Goal: Task Accomplishment & Management: Manage account settings

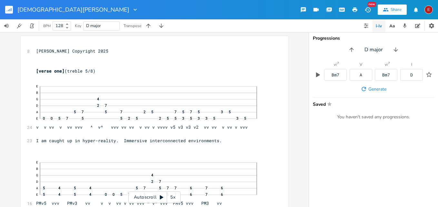
click at [161, 196] on icon at bounding box center [162, 197] width 4 height 4
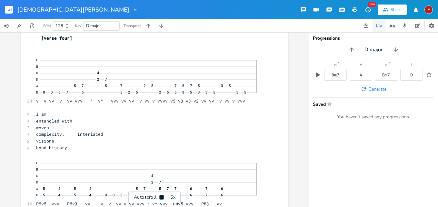
scroll to position [4139, 0]
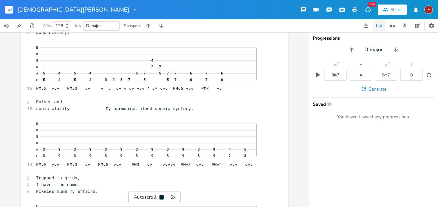
click at [161, 196] on icon at bounding box center [161, 197] width 4 height 4
click at [161, 196] on icon at bounding box center [162, 197] width 4 height 4
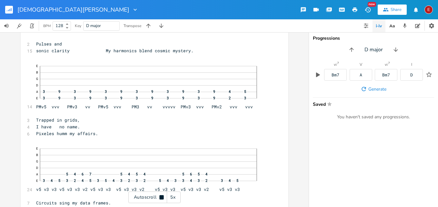
click at [161, 196] on icon at bounding box center [161, 197] width 4 height 4
click at [163, 197] on icon at bounding box center [161, 197] width 5 height 5
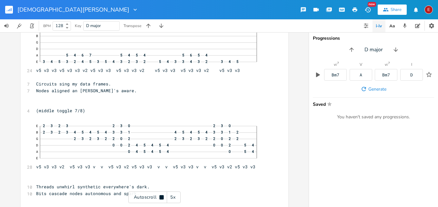
click at [163, 197] on icon at bounding box center [161, 197] width 4 height 4
click at [163, 197] on icon at bounding box center [161, 197] width 5 height 5
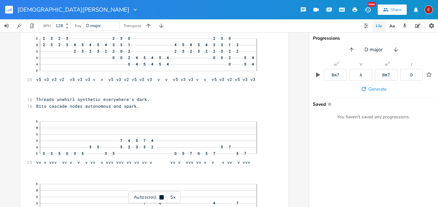
scroll to position [4519, 0]
click at [163, 197] on icon at bounding box center [161, 197] width 4 height 4
click at [160, 198] on icon at bounding box center [161, 197] width 5 height 5
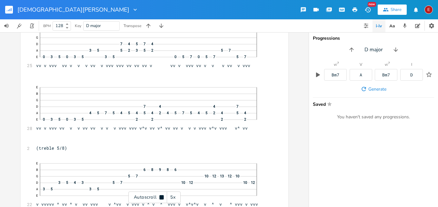
click at [160, 198] on icon at bounding box center [161, 197] width 4 height 4
click at [160, 198] on icon at bounding box center [161, 197] width 5 height 5
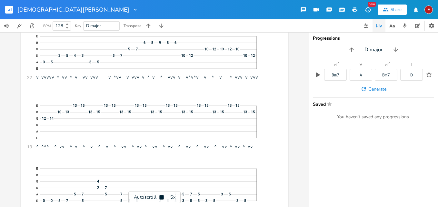
scroll to position [4743, 0]
click at [160, 198] on icon at bounding box center [161, 197] width 4 height 4
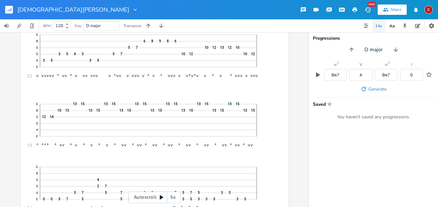
click at [163, 197] on icon at bounding box center [162, 197] width 4 height 4
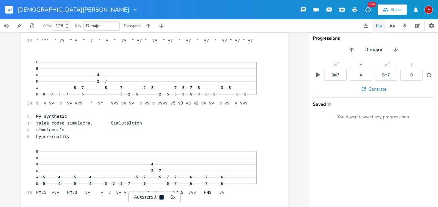
scroll to position [4850, 0]
click at [163, 197] on icon at bounding box center [161, 197] width 4 height 4
click at [163, 197] on icon at bounding box center [162, 197] width 4 height 4
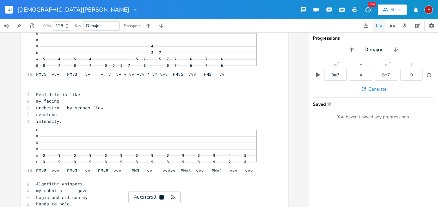
click at [163, 197] on icon at bounding box center [161, 197] width 4 height 4
click at [163, 197] on icon at bounding box center [162, 197] width 4 height 4
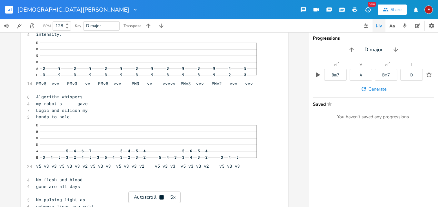
click at [163, 197] on icon at bounding box center [161, 197] width 4 height 4
click at [163, 197] on icon at bounding box center [162, 197] width 4 height 4
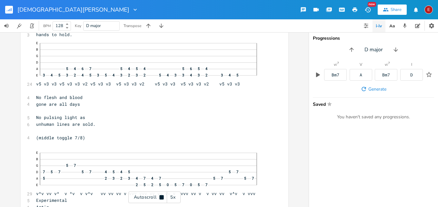
click at [163, 197] on icon at bounding box center [161, 197] width 4 height 4
click at [163, 197] on icon at bounding box center [162, 197] width 4 height 4
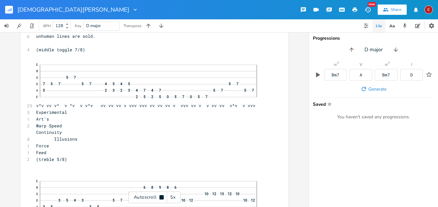
click at [163, 197] on icon at bounding box center [161, 197] width 4 height 4
click at [164, 196] on icon at bounding box center [161, 197] width 5 height 5
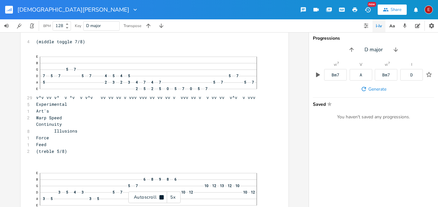
click at [164, 196] on icon at bounding box center [161, 197] width 4 height 4
click at [159, 198] on icon at bounding box center [161, 197] width 5 height 5
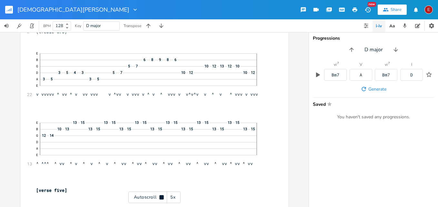
click at [159, 198] on icon at bounding box center [161, 197] width 5 height 5
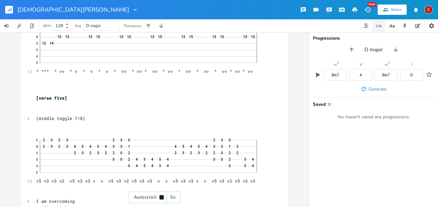
click at [159, 198] on icon at bounding box center [161, 197] width 5 height 5
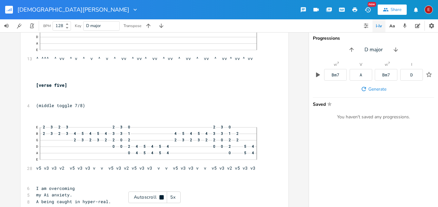
click at [159, 198] on icon at bounding box center [161, 197] width 5 height 5
click at [160, 198] on icon at bounding box center [161, 197] width 5 height 5
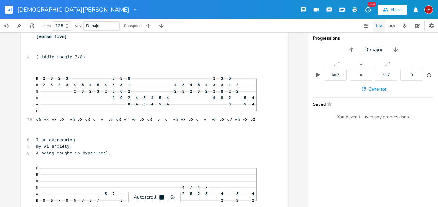
click at [160, 198] on icon at bounding box center [161, 197] width 4 height 4
click at [160, 198] on icon at bounding box center [161, 197] width 5 height 5
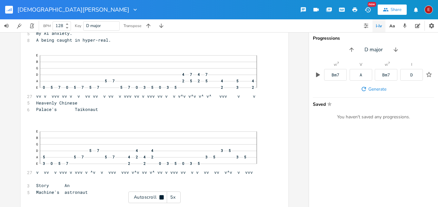
click at [160, 198] on icon at bounding box center [161, 197] width 4 height 4
click at [160, 198] on icon at bounding box center [161, 197] width 5 height 5
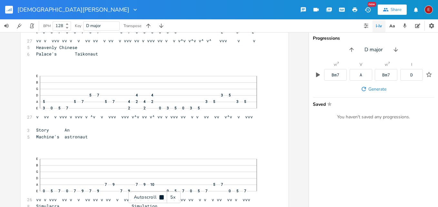
scroll to position [5675, 0]
click at [160, 198] on icon at bounding box center [161, 197] width 4 height 4
click at [160, 198] on icon at bounding box center [161, 197] width 5 height 5
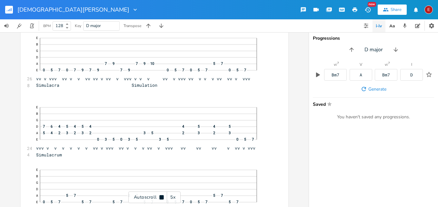
click at [160, 198] on icon at bounding box center [161, 197] width 4 height 4
click at [160, 198] on icon at bounding box center [161, 197] width 5 height 5
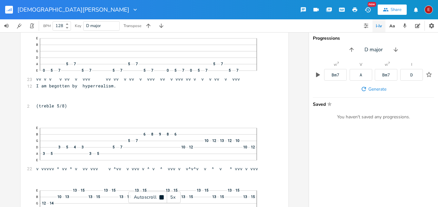
click at [160, 198] on icon at bounding box center [161, 197] width 4 height 4
click at [160, 198] on icon at bounding box center [161, 197] width 5 height 5
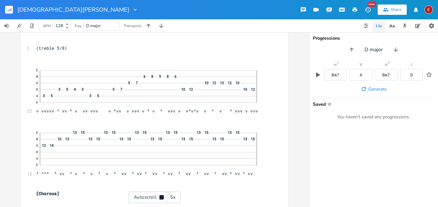
click at [160, 198] on icon at bounding box center [161, 197] width 4 height 4
click at [159, 198] on icon at bounding box center [161, 197] width 5 height 5
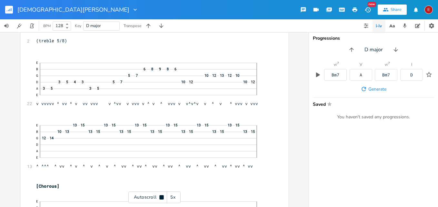
click at [159, 198] on icon at bounding box center [161, 197] width 5 height 5
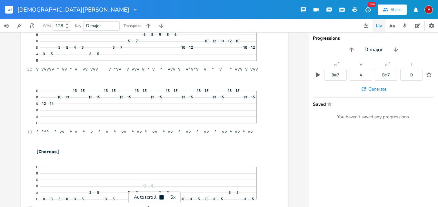
scroll to position [6027, 0]
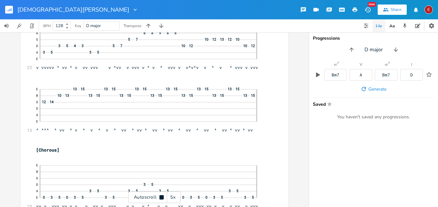
click at [159, 198] on icon at bounding box center [161, 197] width 5 height 5
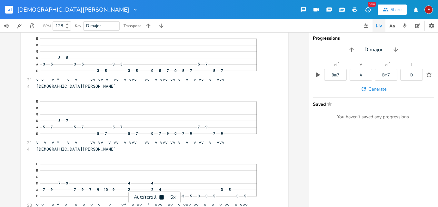
click at [159, 198] on icon at bounding box center [161, 197] width 5 height 5
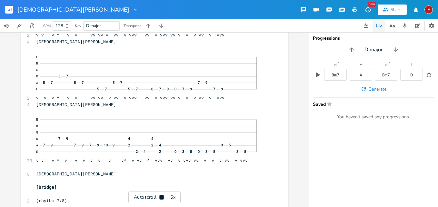
scroll to position [6263, 0]
click at [159, 198] on icon at bounding box center [161, 197] width 5 height 5
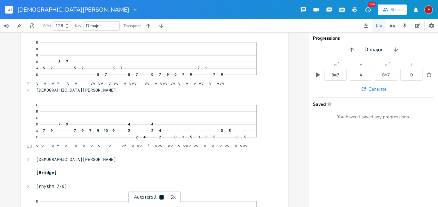
click at [159, 198] on icon at bounding box center [161, 197] width 5 height 5
click at [160, 198] on icon at bounding box center [162, 197] width 4 height 4
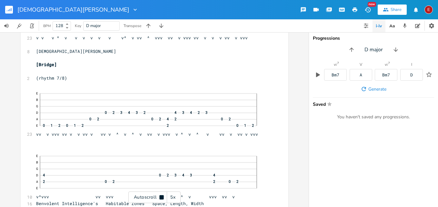
scroll to position [6384, 0]
click at [160, 198] on icon at bounding box center [161, 197] width 4 height 4
click at [160, 198] on icon at bounding box center [162, 197] width 4 height 4
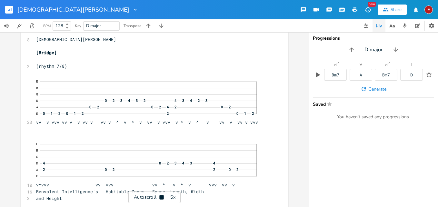
scroll to position [6397, 0]
click at [160, 198] on icon at bounding box center [161, 197] width 4 height 4
click at [160, 198] on icon at bounding box center [162, 197] width 4 height 4
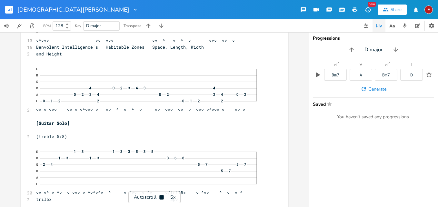
click at [160, 198] on icon at bounding box center [161, 197] width 4 height 4
click at [160, 198] on icon at bounding box center [162, 197] width 4 height 4
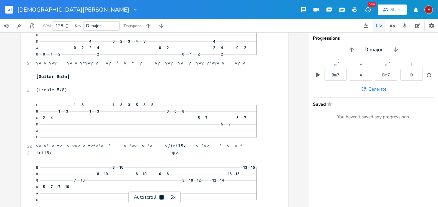
click at [160, 198] on icon at bounding box center [161, 197] width 4 height 4
click at [162, 196] on icon at bounding box center [161, 197] width 5 height 5
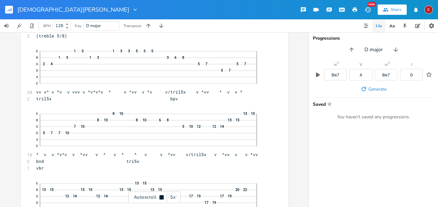
click at [162, 196] on icon at bounding box center [161, 197] width 4 height 4
click at [162, 196] on icon at bounding box center [161, 197] width 5 height 5
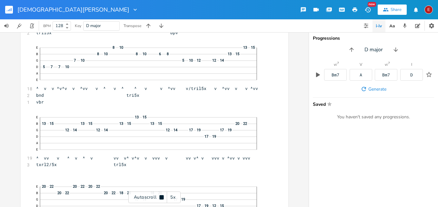
click at [162, 196] on icon at bounding box center [161, 197] width 4 height 4
click at [160, 196] on icon at bounding box center [162, 197] width 4 height 4
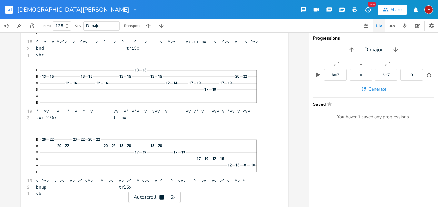
scroll to position [6756, 0]
click at [160, 196] on icon at bounding box center [161, 197] width 4 height 4
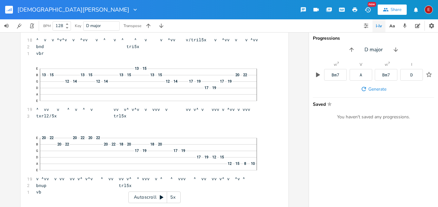
click at [160, 196] on icon at bounding box center [162, 197] width 4 height 4
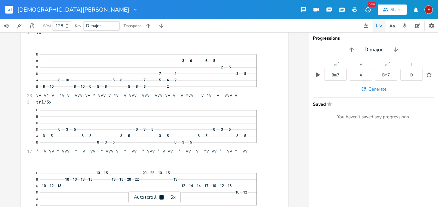
click at [160, 196] on icon at bounding box center [161, 197] width 4 height 4
click at [160, 196] on icon at bounding box center [162, 197] width 4 height 4
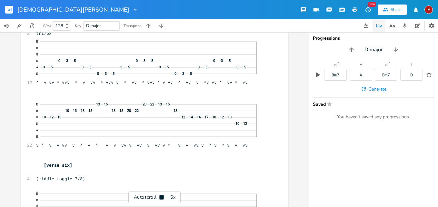
click at [160, 196] on icon at bounding box center [161, 197] width 4 height 4
click at [160, 196] on icon at bounding box center [162, 197] width 4 height 4
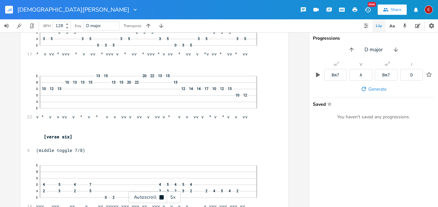
click at [160, 196] on icon at bounding box center [161, 197] width 4 height 4
click at [162, 199] on icon at bounding box center [161, 197] width 5 height 5
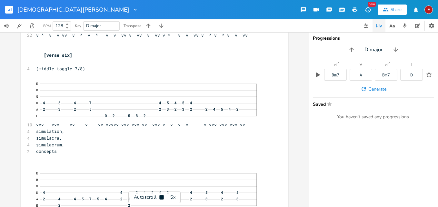
click at [162, 199] on icon at bounding box center [161, 197] width 4 height 4
click at [162, 199] on icon at bounding box center [161, 197] width 5 height 5
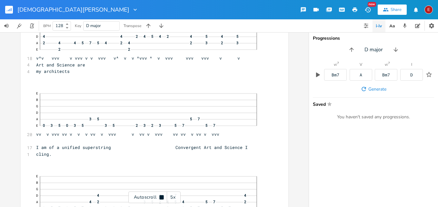
click at [162, 199] on icon at bounding box center [161, 197] width 4 height 4
click at [162, 199] on icon at bounding box center [161, 197] width 5 height 5
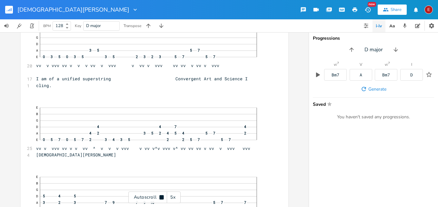
scroll to position [7320, 0]
click at [162, 199] on icon at bounding box center [161, 197] width 4 height 4
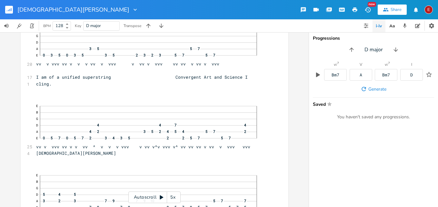
click at [162, 199] on icon at bounding box center [161, 197] width 5 height 5
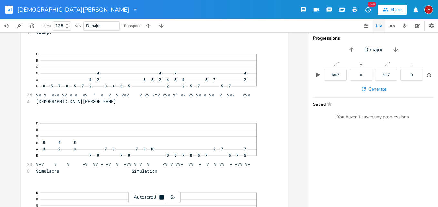
scroll to position [7374, 0]
click at [162, 199] on icon at bounding box center [161, 197] width 4 height 4
click at [162, 199] on icon at bounding box center [161, 197] width 5 height 5
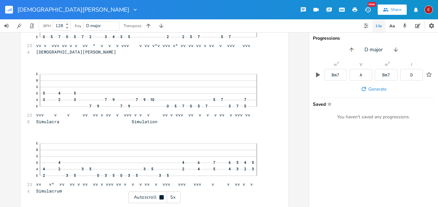
scroll to position [7423, 0]
click at [162, 199] on icon at bounding box center [161, 197] width 4 height 4
click at [162, 199] on icon at bounding box center [161, 197] width 5 height 5
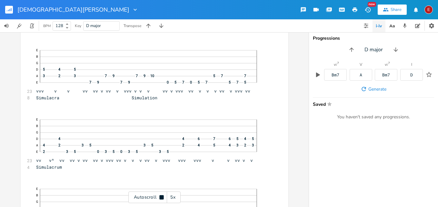
click at [162, 199] on icon at bounding box center [161, 197] width 4 height 4
click at [162, 199] on icon at bounding box center [161, 197] width 5 height 5
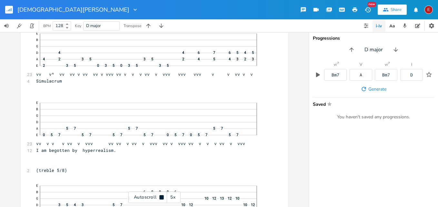
click at [162, 199] on icon at bounding box center [161, 197] width 4 height 4
click at [162, 199] on icon at bounding box center [161, 197] width 5 height 5
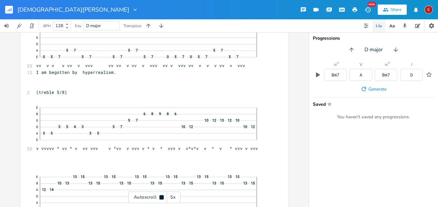
click at [162, 199] on icon at bounding box center [161, 197] width 4 height 4
click at [162, 198] on icon at bounding box center [162, 197] width 4 height 4
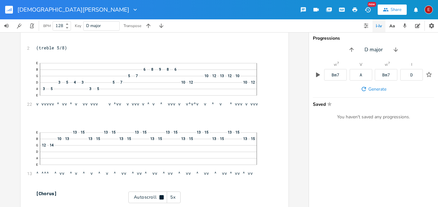
click at [162, 198] on icon at bounding box center [161, 197] width 4 height 4
click at [162, 198] on icon at bounding box center [162, 197] width 4 height 4
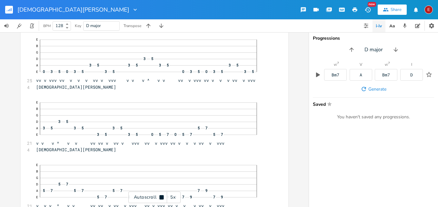
click at [162, 198] on icon at bounding box center [161, 197] width 4 height 4
click at [162, 198] on icon at bounding box center [162, 197] width 4 height 4
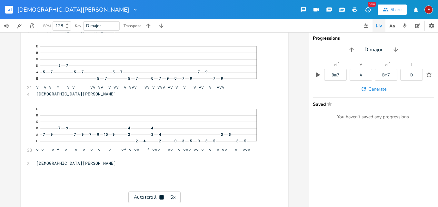
click at [162, 198] on icon at bounding box center [161, 197] width 4 height 4
click at [430, 11] on div "E" at bounding box center [428, 9] width 8 height 8
click at [400, 55] on span "Sign Out" at bounding box center [395, 56] width 15 height 4
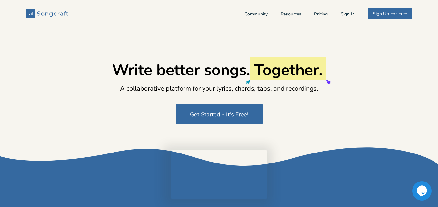
type input "[EMAIL_ADDRESS][DOMAIN_NAME]"
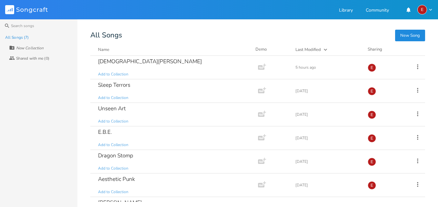
click at [426, 11] on div "E" at bounding box center [424, 10] width 15 height 10
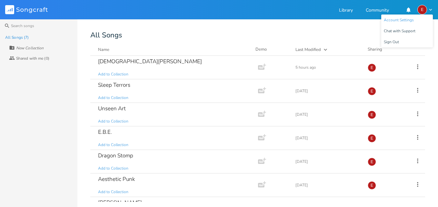
click at [404, 20] on span "Account Settings" at bounding box center [399, 20] width 30 height 4
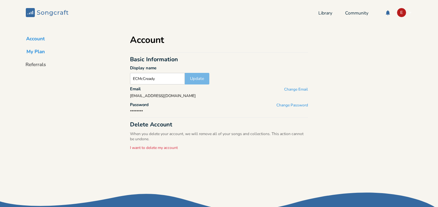
click at [41, 52] on button "My Plan" at bounding box center [35, 52] width 29 height 9
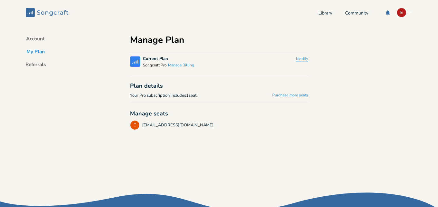
click at [298, 58] on button "Modify" at bounding box center [302, 58] width 12 height 5
click at [181, 65] on button "Manage Billing" at bounding box center [181, 65] width 26 height 5
